Goal: Navigation & Orientation: Understand site structure

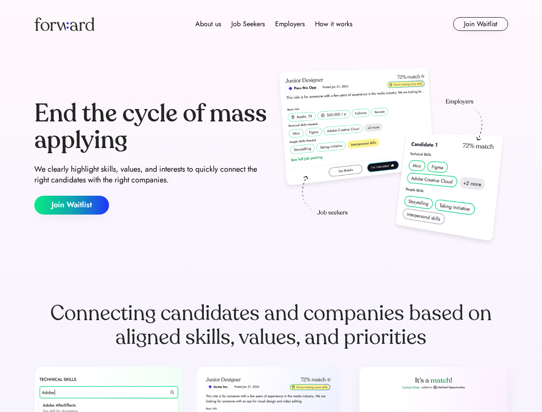
click at [271, 206] on div "End the cycle of mass applying We clearly highlight skills, values, and interes…" at bounding box center [271, 157] width 474 height 185
click at [271, 24] on div "About us Job Seekers Employers How it works" at bounding box center [274, 24] width 338 height 10
click at [64, 24] on img at bounding box center [64, 24] width 60 height 14
click at [274, 24] on div "About us Job Seekers Employers How it works" at bounding box center [274, 24] width 338 height 10
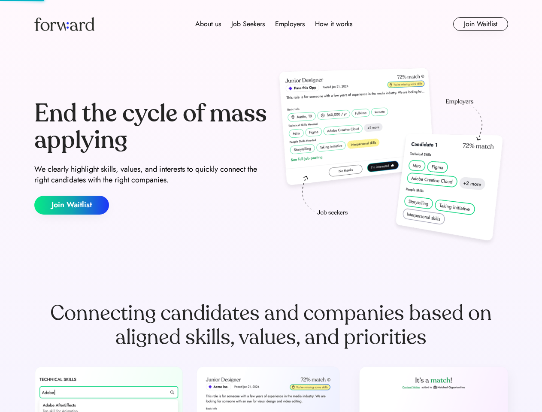
click at [208, 24] on div "About us" at bounding box center [208, 24] width 26 height 10
click at [248, 24] on div "Job Seekers" at bounding box center [247, 24] width 33 height 10
click at [290, 24] on div "Employers" at bounding box center [290, 24] width 30 height 10
click at [333, 24] on div "How it works" at bounding box center [333, 24] width 37 height 10
click at [480, 24] on button "Join Waitlist" at bounding box center [480, 24] width 55 height 14
